Goal: Check status: Check status

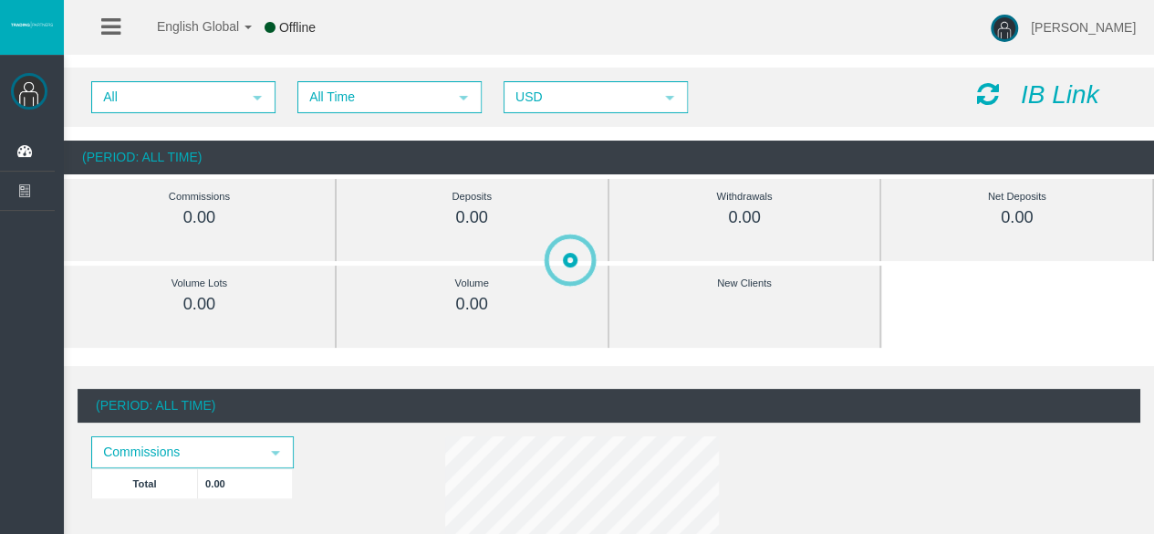
scroll to position [16, 0]
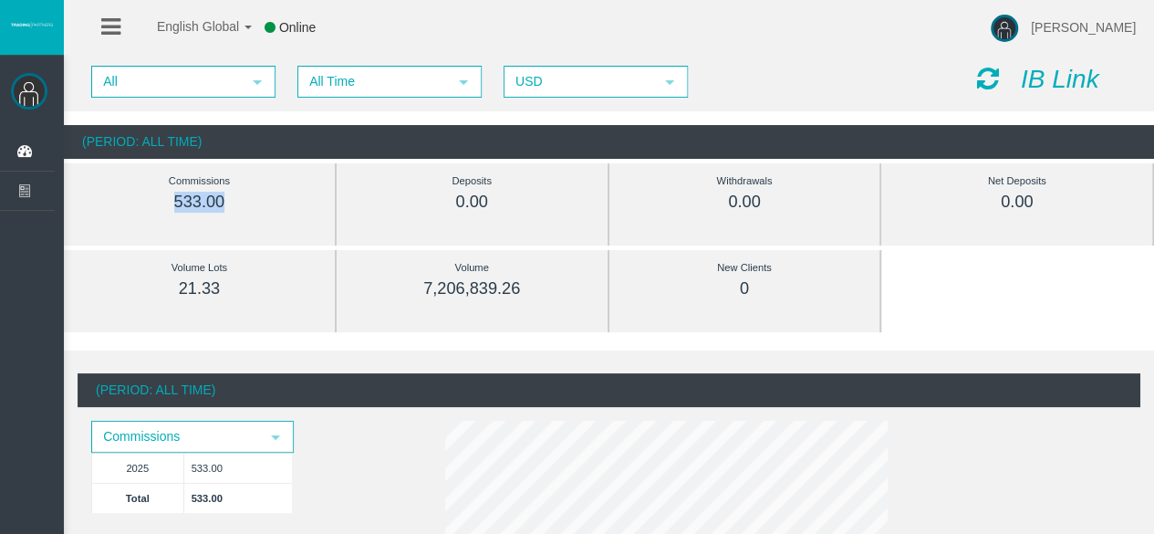
drag, startPoint x: 170, startPoint y: 207, endPoint x: 259, endPoint y: 206, distance: 89.4
click at [259, 206] on div "533.00" at bounding box center [199, 202] width 189 height 21
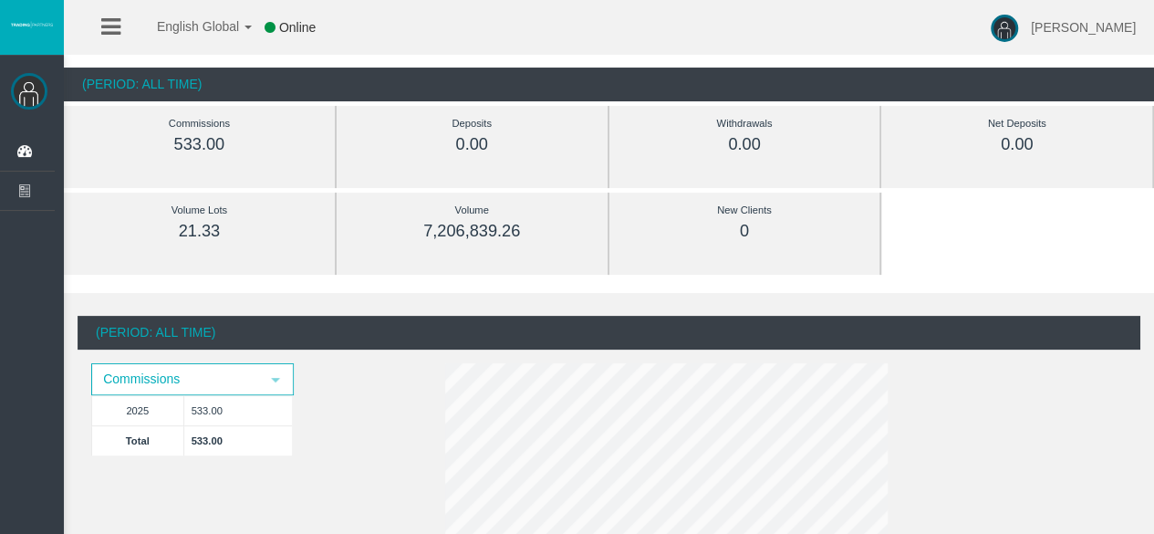
scroll to position [0, 0]
